Goal: Transaction & Acquisition: Purchase product/service

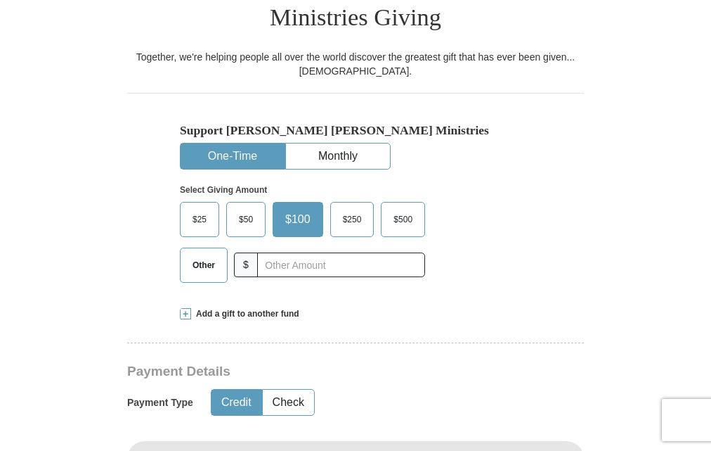
scroll to position [385, 0]
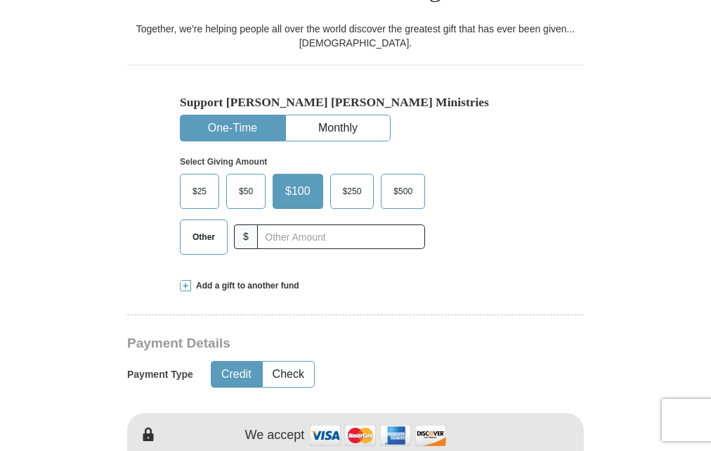
click at [208, 226] on span "Other" at bounding box center [204, 236] width 37 height 21
click at [0, 0] on input "Other" at bounding box center [0, 0] width 0 height 0
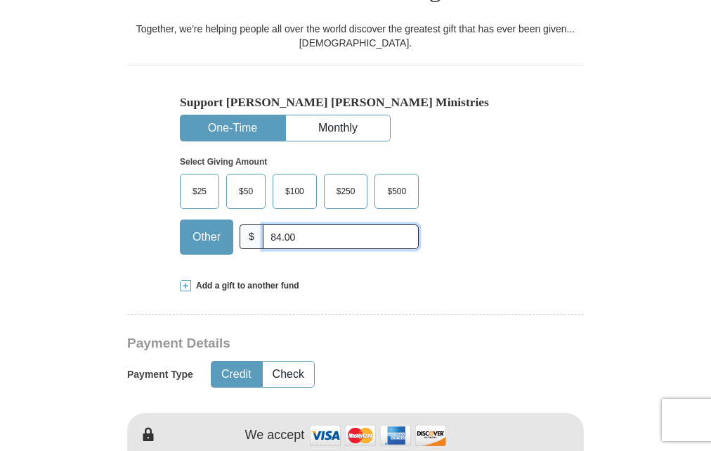
type input "84.00"
click at [264, 280] on span "Add a gift to another fund" at bounding box center [245, 286] width 108 height 12
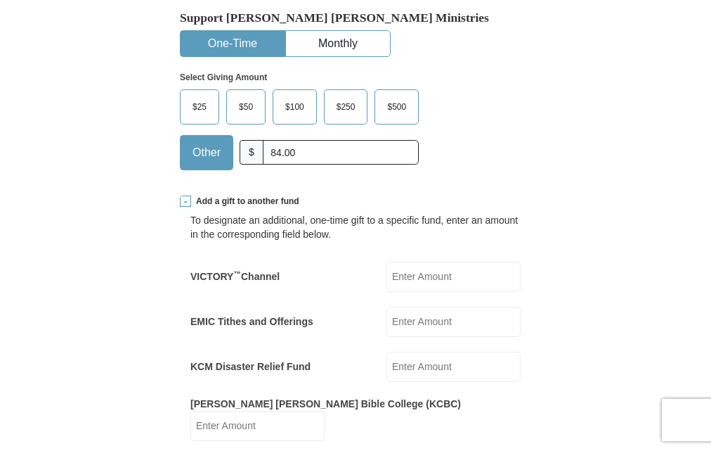
scroll to position [497, 0]
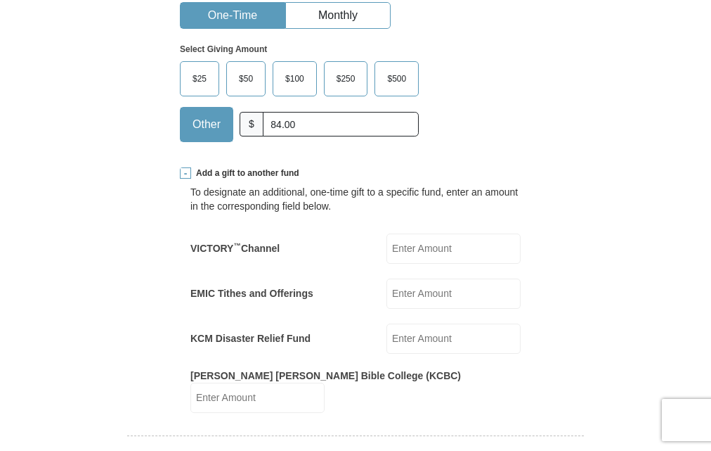
click at [413, 278] on input "EMIC Tithes and Offerings" at bounding box center [454, 293] width 134 height 30
type input "20.00"
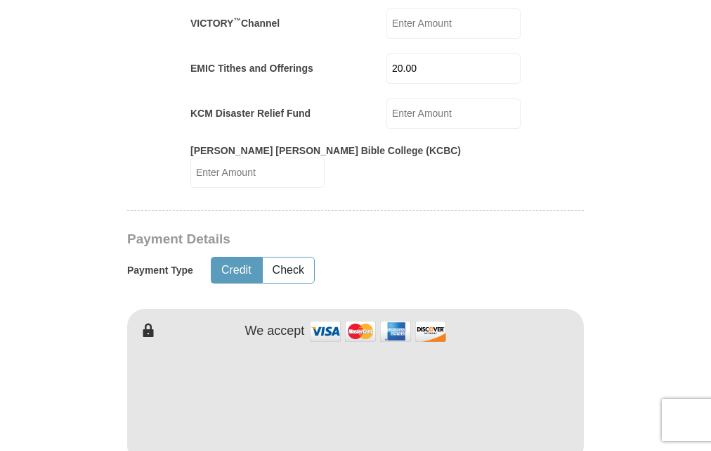
scroll to position [750, 0]
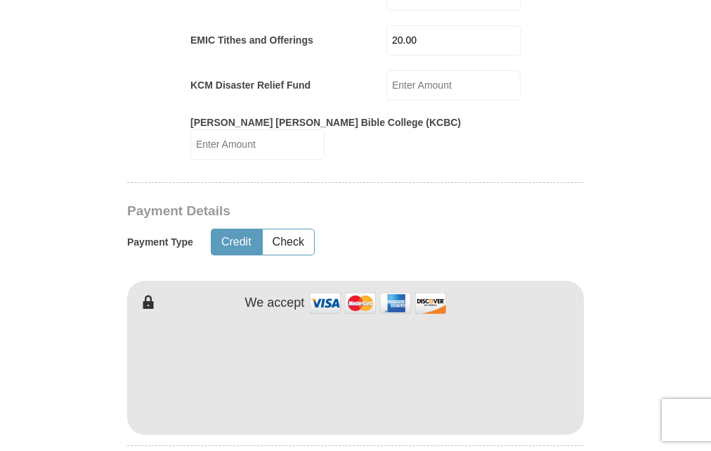
click at [605, 375] on form "Already have an account? Sign in for faster giving. Don't have an account? Crea…" at bounding box center [355, 297] width 661 height 1982
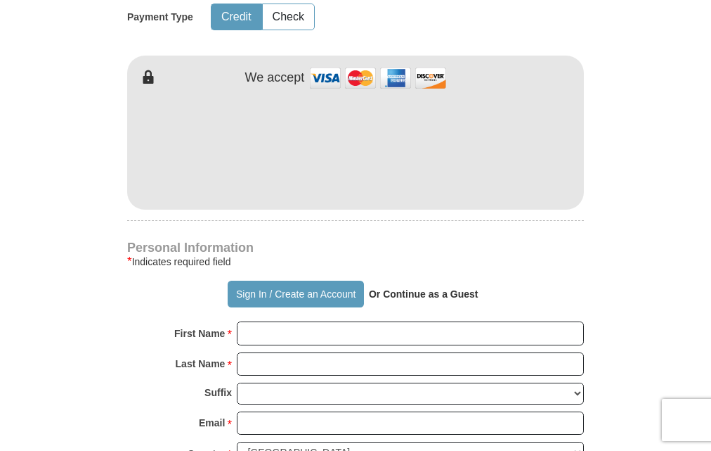
scroll to position [1003, 0]
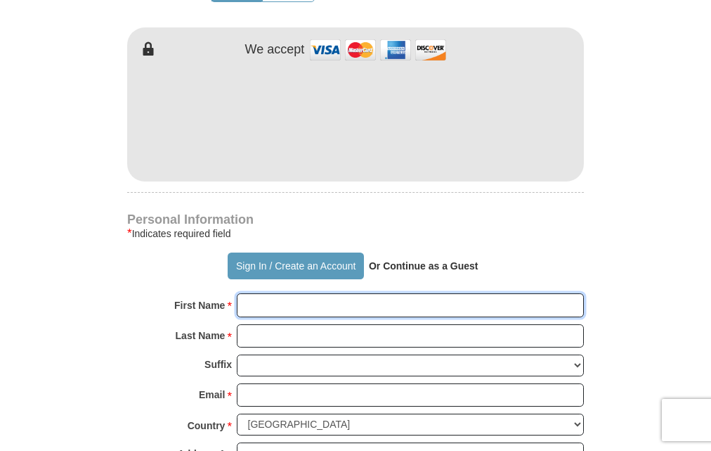
click at [330, 293] on input "First Name *" at bounding box center [410, 305] width 347 height 24
type input "[PERSON_NAME]"
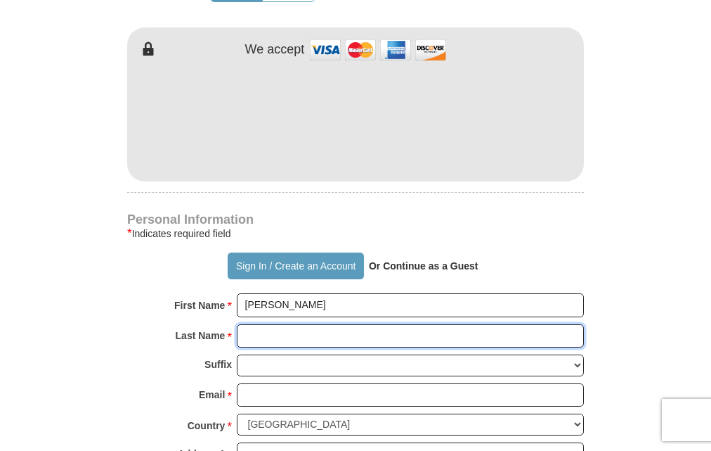
click at [299, 324] on input "Last Name *" at bounding box center [410, 336] width 347 height 24
type input "[PERSON_NAME]"
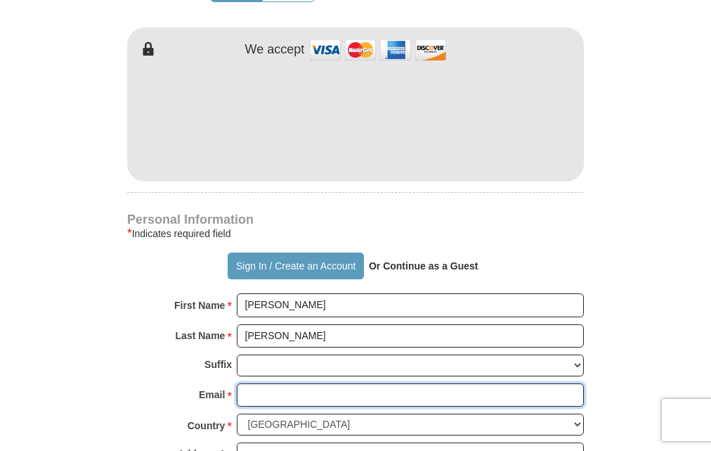
click at [304, 383] on input "Email *" at bounding box center [410, 395] width 347 height 24
type input "[EMAIL_ADDRESS][DOMAIN_NAME]"
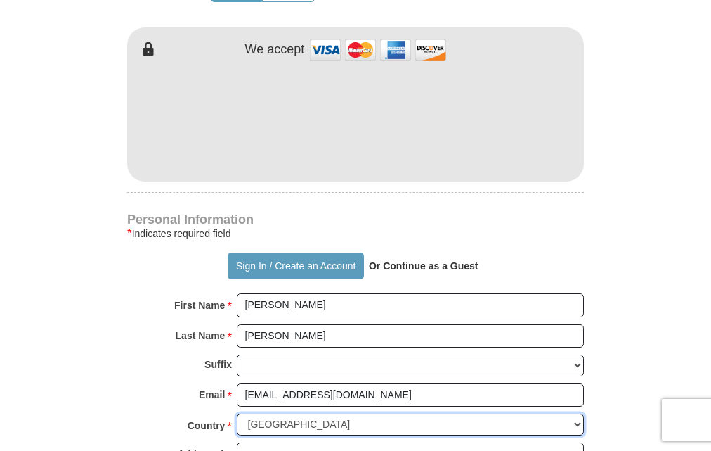
click at [339, 413] on select "[GEOGRAPHIC_DATA] [GEOGRAPHIC_DATA] [GEOGRAPHIC_DATA] [GEOGRAPHIC_DATA] [GEOGRA…" at bounding box center [410, 424] width 347 height 22
click at [237, 413] on select "[GEOGRAPHIC_DATA] [GEOGRAPHIC_DATA] [GEOGRAPHIC_DATA] [GEOGRAPHIC_DATA] [GEOGRA…" at bounding box center [410, 424] width 347 height 22
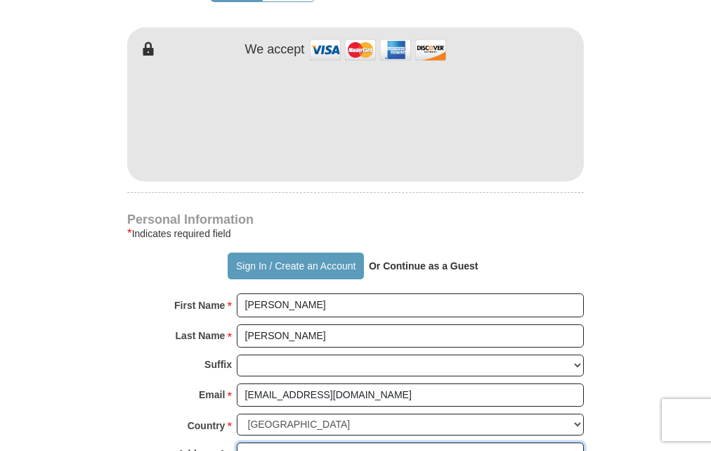
click at [294, 442] on input "Address 1 *" at bounding box center [410, 454] width 347 height 24
type input "P.O. Box 1093"
click at [627, 394] on form "Already have an account? Sign in for faster giving. Don't have an account? Crea…" at bounding box center [355, 44] width 661 height 1982
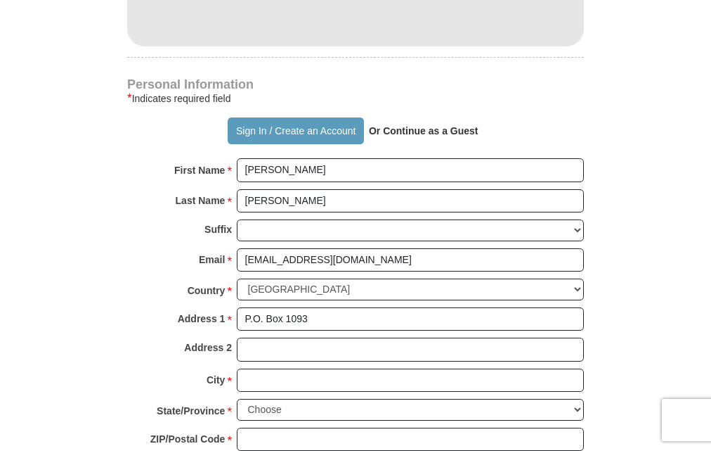
scroll to position [1144, 0]
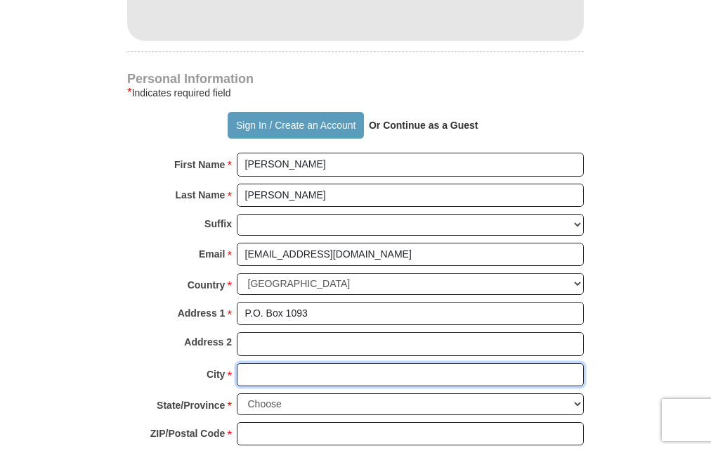
click at [295, 363] on input "City *" at bounding box center [410, 375] width 347 height 24
type input "Streamwood"
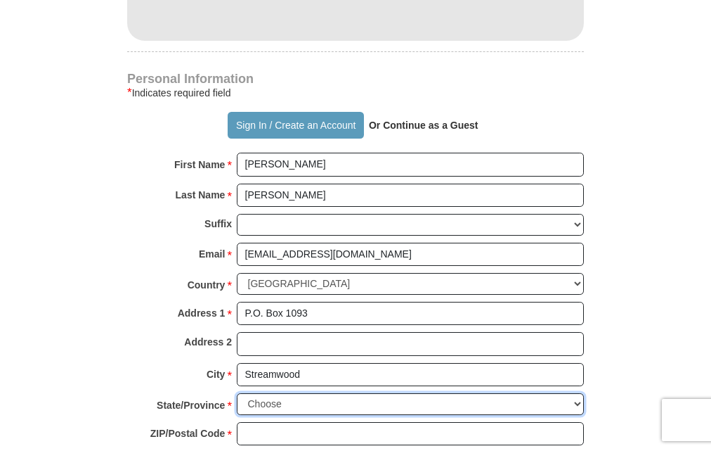
click at [321, 393] on select "Choose [US_STATE] [US_STATE] [US_STATE] [US_STATE] [US_STATE] Armed Forces Amer…" at bounding box center [410, 404] width 347 height 22
click at [267, 393] on select "Choose [US_STATE] [US_STATE] [US_STATE] [US_STATE] [US_STATE] Armed Forces Amer…" at bounding box center [410, 404] width 347 height 22
select select "IL"
click at [237, 393] on select "Choose [US_STATE] [US_STATE] [US_STATE] [US_STATE] [US_STATE] Armed Forces Amer…" at bounding box center [410, 404] width 347 height 22
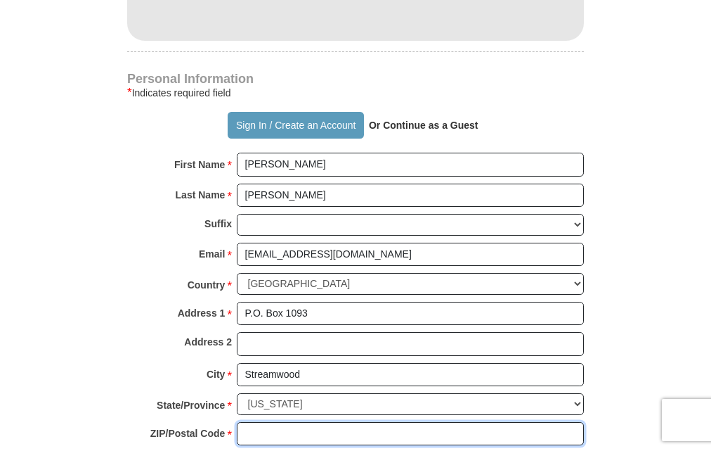
click at [273, 422] on input "ZIP/Postal Code *" at bounding box center [410, 434] width 347 height 24
type input "60107"
type input "[PHONE_NUMBER]"
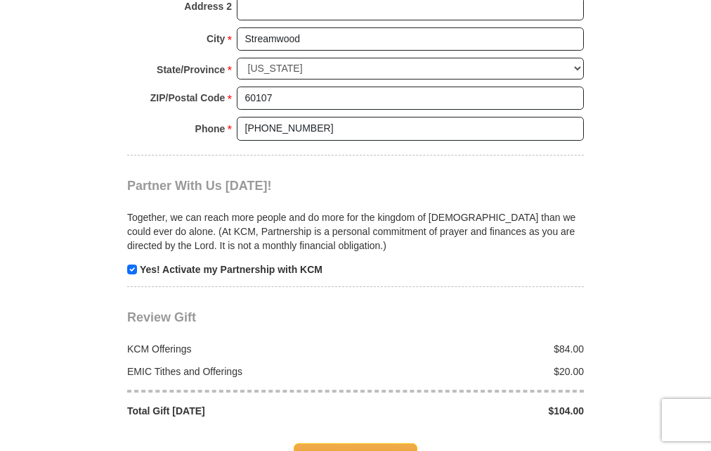
scroll to position [1481, 0]
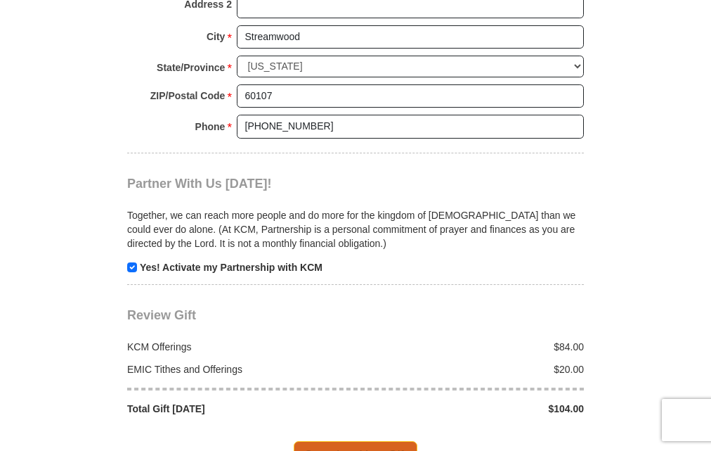
click at [366, 441] on span "Complete Your Gift" at bounding box center [356, 456] width 124 height 30
